Goal: Transaction & Acquisition: Download file/media

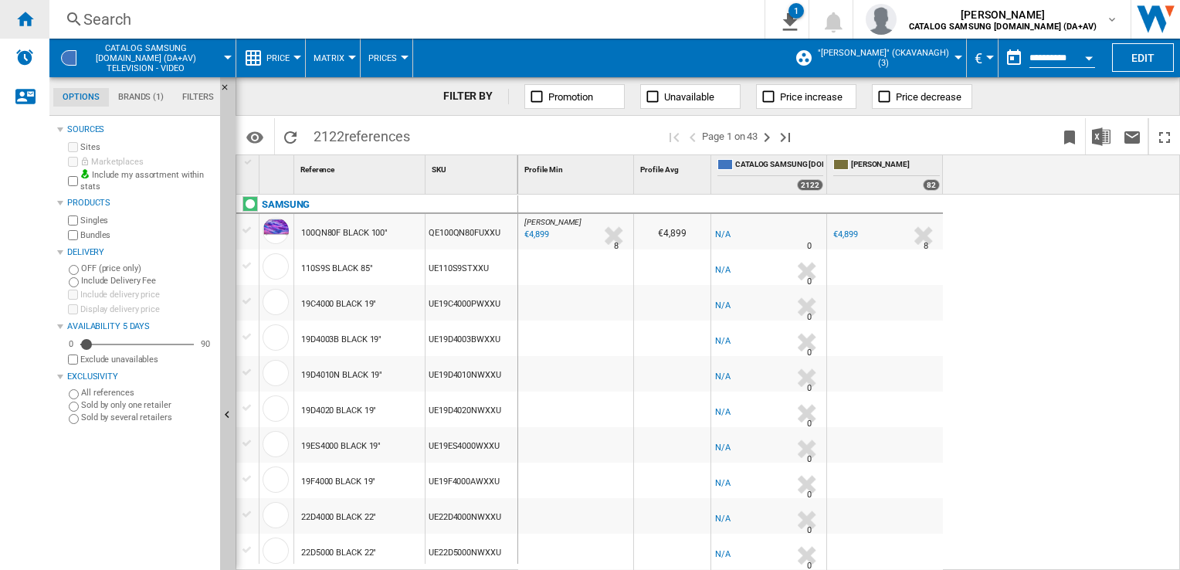
click at [25, 20] on ng-md-icon "Home" at bounding box center [24, 18] width 19 height 19
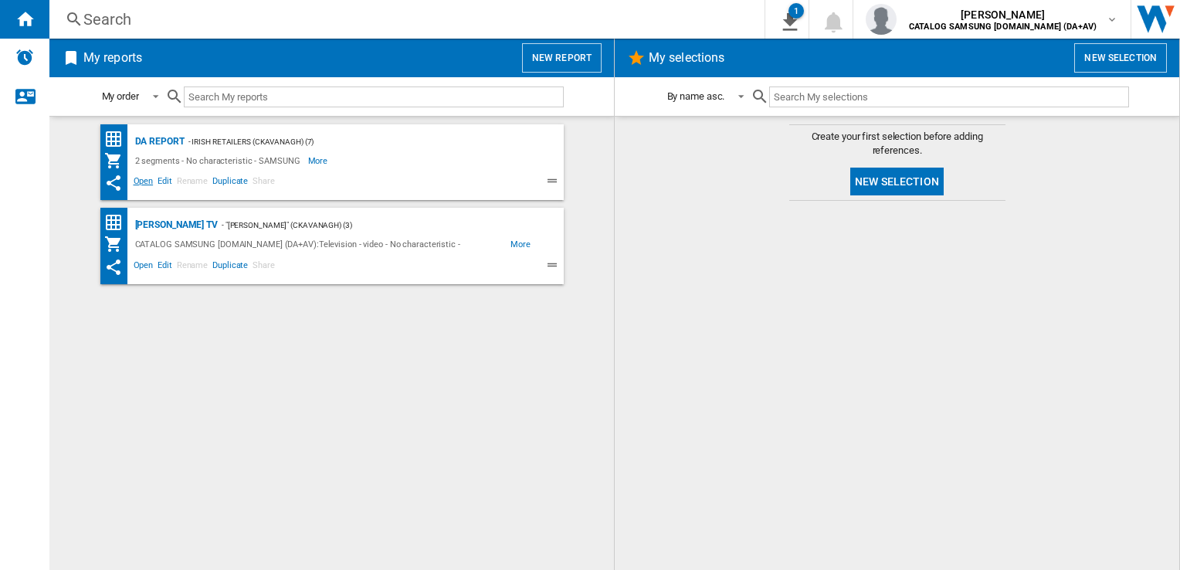
click at [144, 181] on span "Open" at bounding box center [143, 183] width 25 height 19
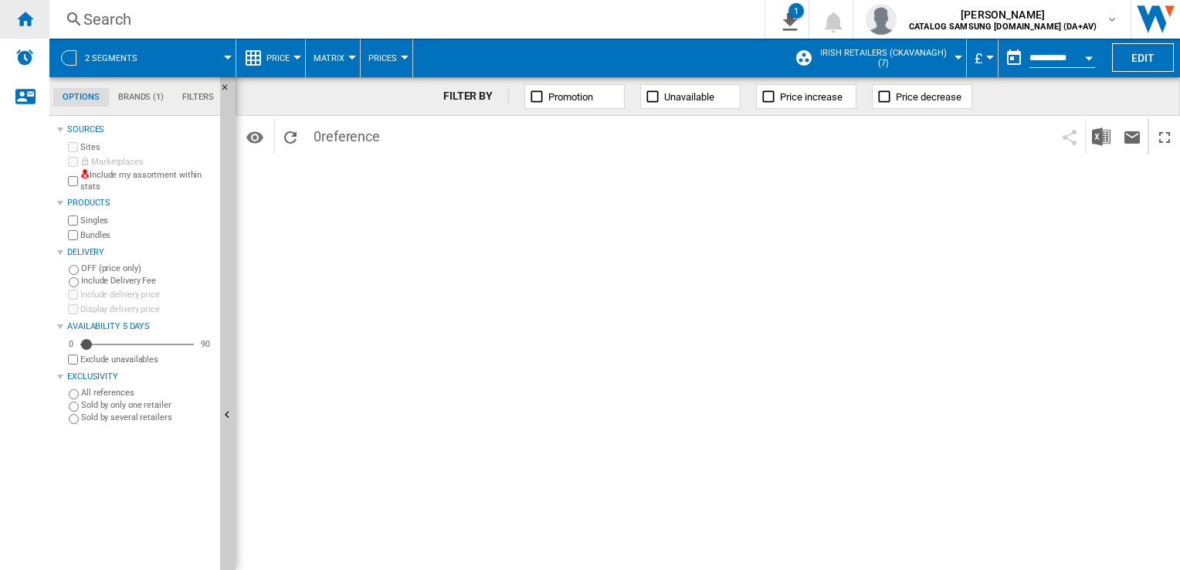
click at [22, 20] on ng-md-icon "Home" at bounding box center [24, 18] width 19 height 19
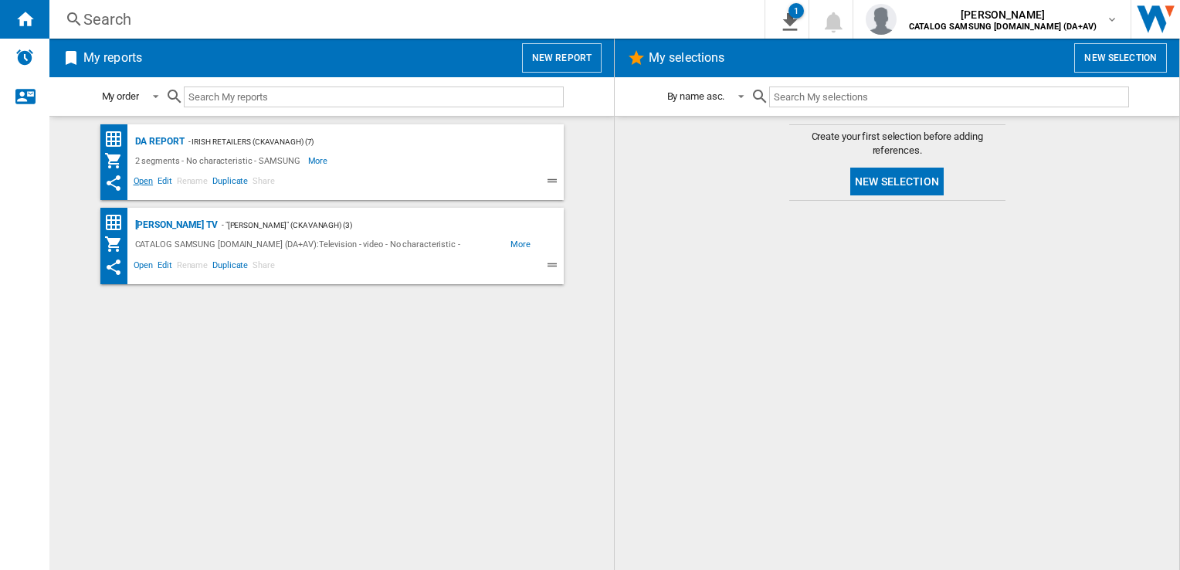
click at [148, 178] on span "Open" at bounding box center [143, 183] width 25 height 19
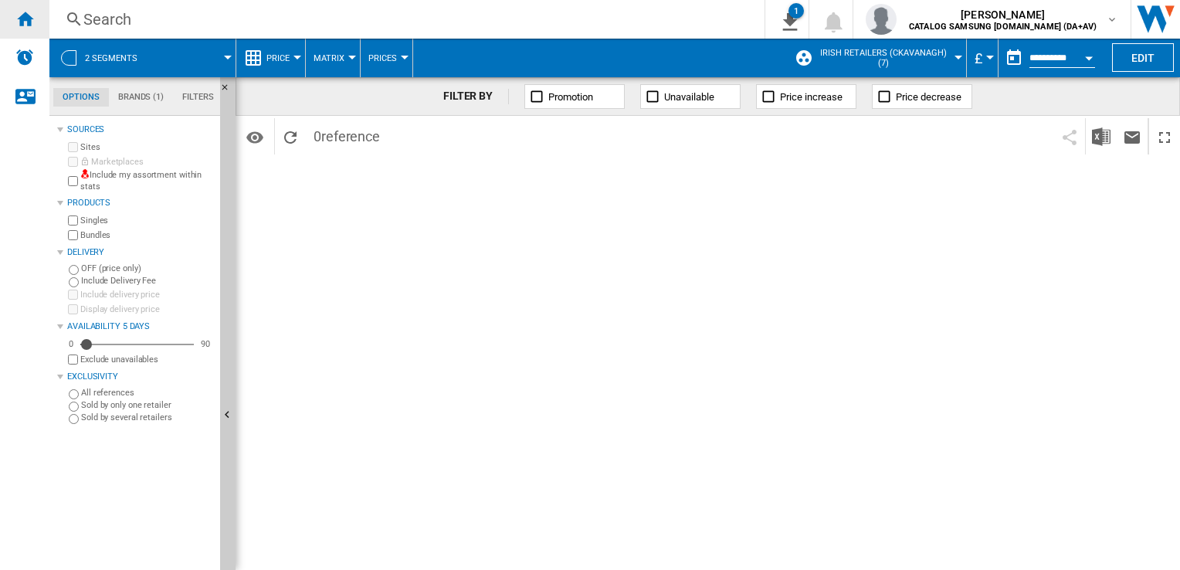
click at [21, 20] on ng-md-icon "Home" at bounding box center [24, 18] width 19 height 19
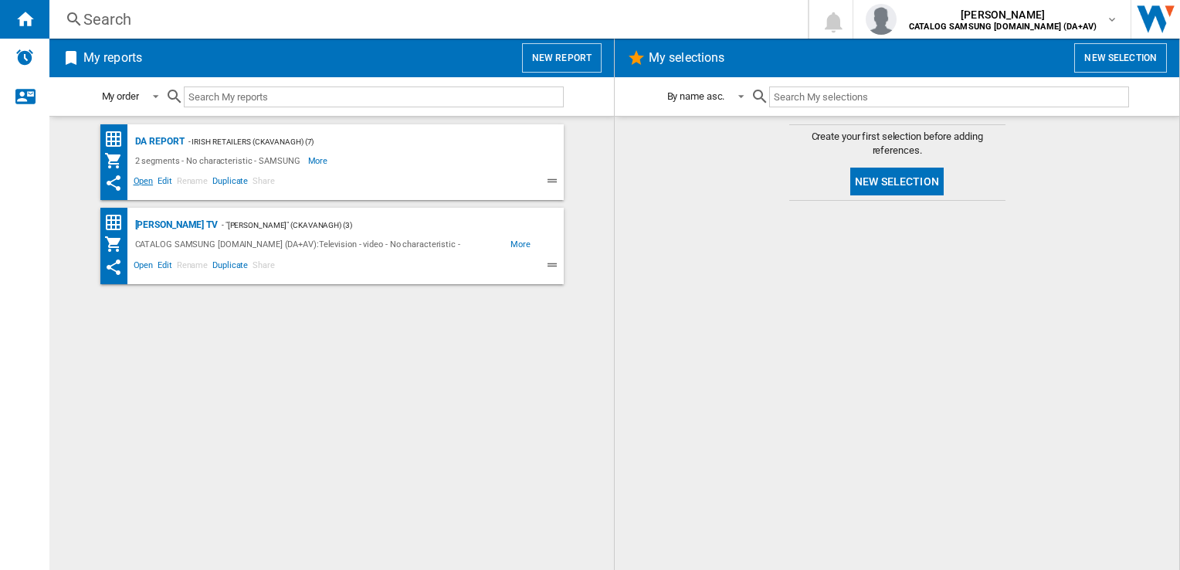
click at [141, 178] on span "Open" at bounding box center [143, 183] width 25 height 19
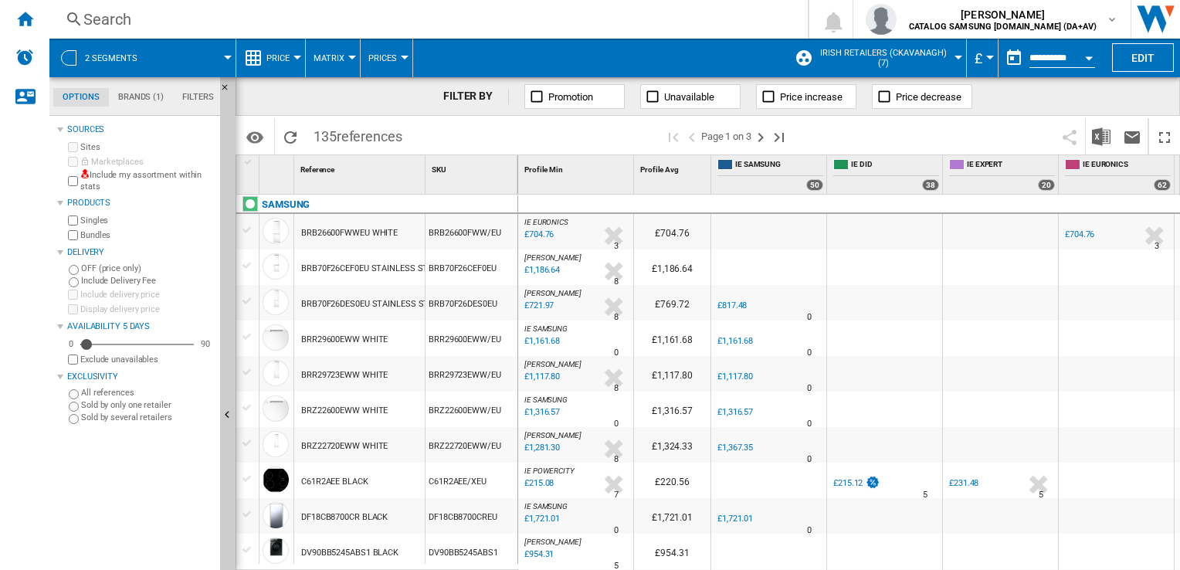
click at [978, 56] on span "£" at bounding box center [979, 58] width 8 height 16
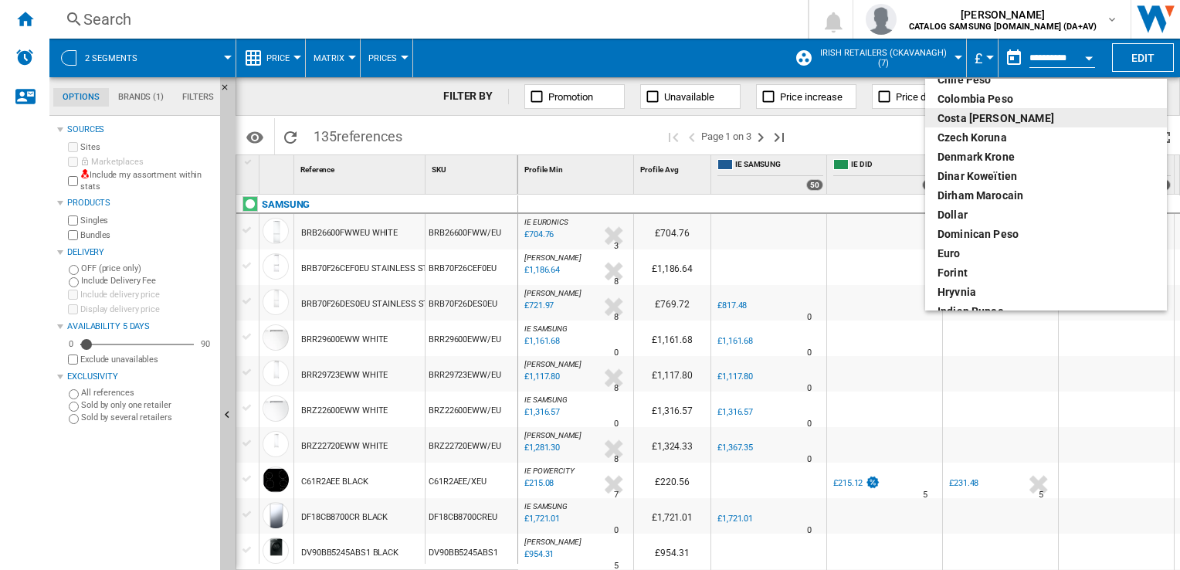
scroll to position [154, 0]
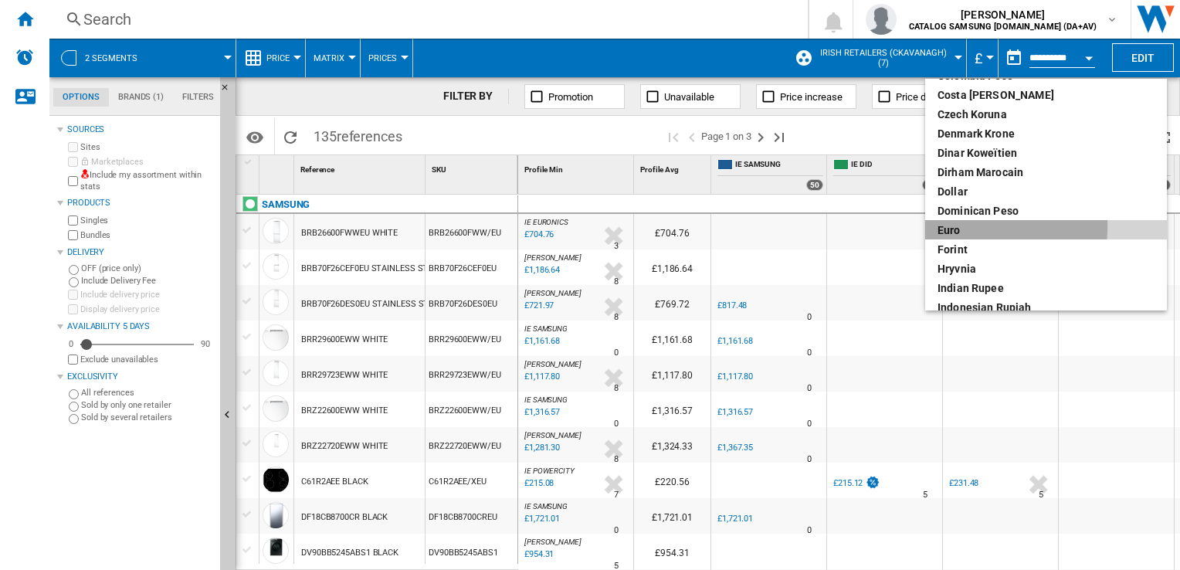
click at [954, 226] on div "euro" at bounding box center [1046, 229] width 217 height 15
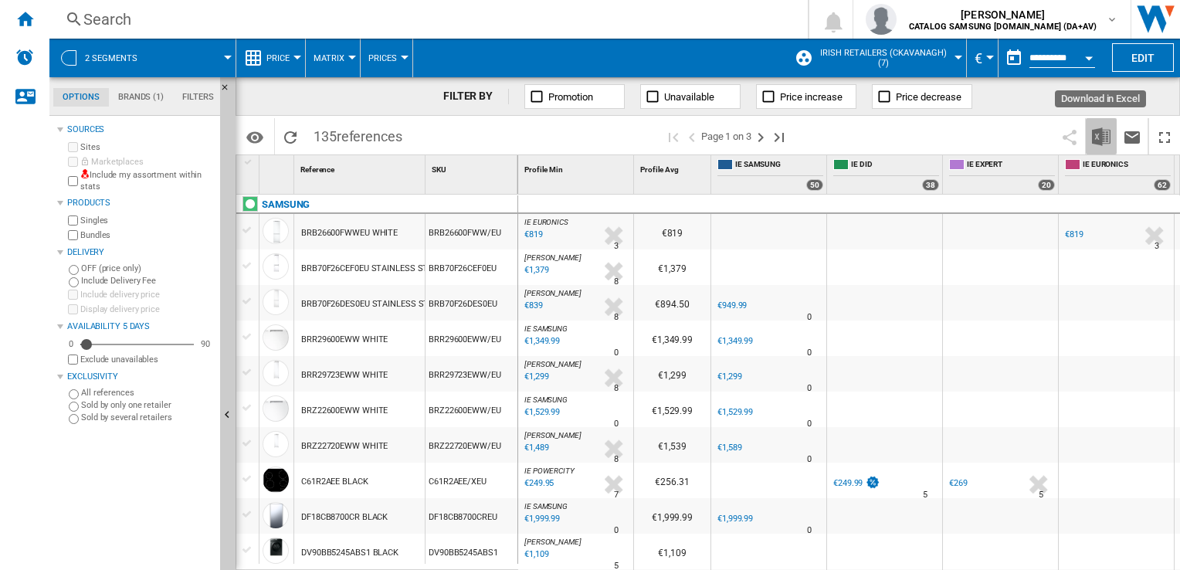
click at [1107, 135] on img "Download in Excel" at bounding box center [1101, 136] width 19 height 19
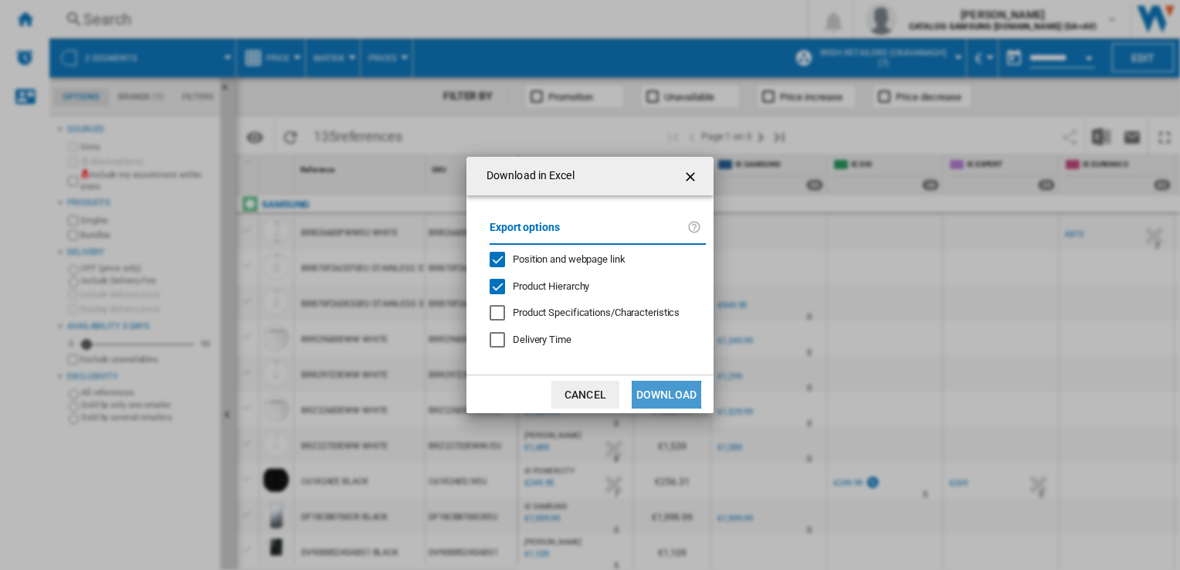
click at [653, 394] on button "Download" at bounding box center [667, 395] width 70 height 28
